Goal: Find contact information: Find contact information

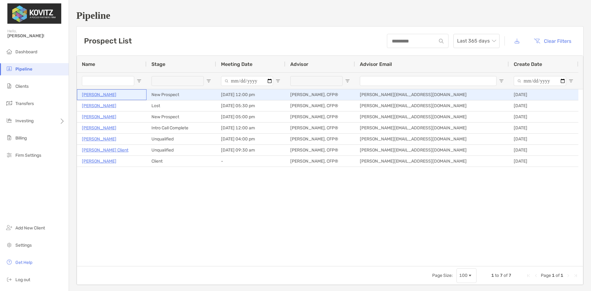
click at [99, 94] on p "[PERSON_NAME]" at bounding box center [99, 95] width 34 height 8
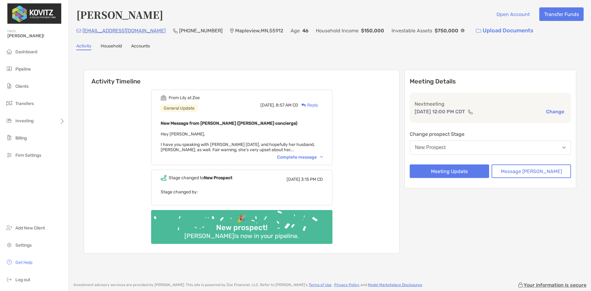
click at [319, 157] on div "Complete message" at bounding box center [300, 157] width 46 height 5
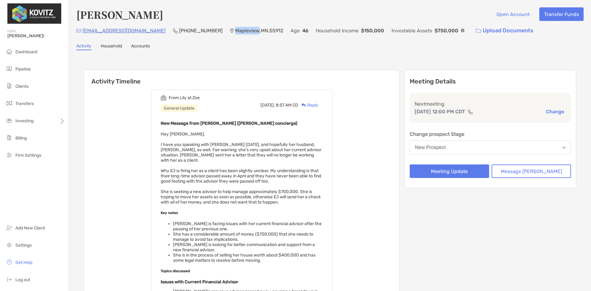
drag, startPoint x: 223, startPoint y: 32, endPoint x: 201, endPoint y: 32, distance: 21.9
click at [235, 32] on p "Mapleview , MN , 55912" at bounding box center [259, 31] width 48 height 8
drag, startPoint x: 140, startPoint y: 31, endPoint x: 83, endPoint y: 34, distance: 57.3
click at [83, 34] on div "jessarie05@hotmail.com (507) 606-1674 Mapleview , MN , 55912 Age 46 Household I…" at bounding box center [329, 30] width 507 height 13
copy p "jessarie05@hotmail.com"
